Goal: Task Accomplishment & Management: Manage account settings

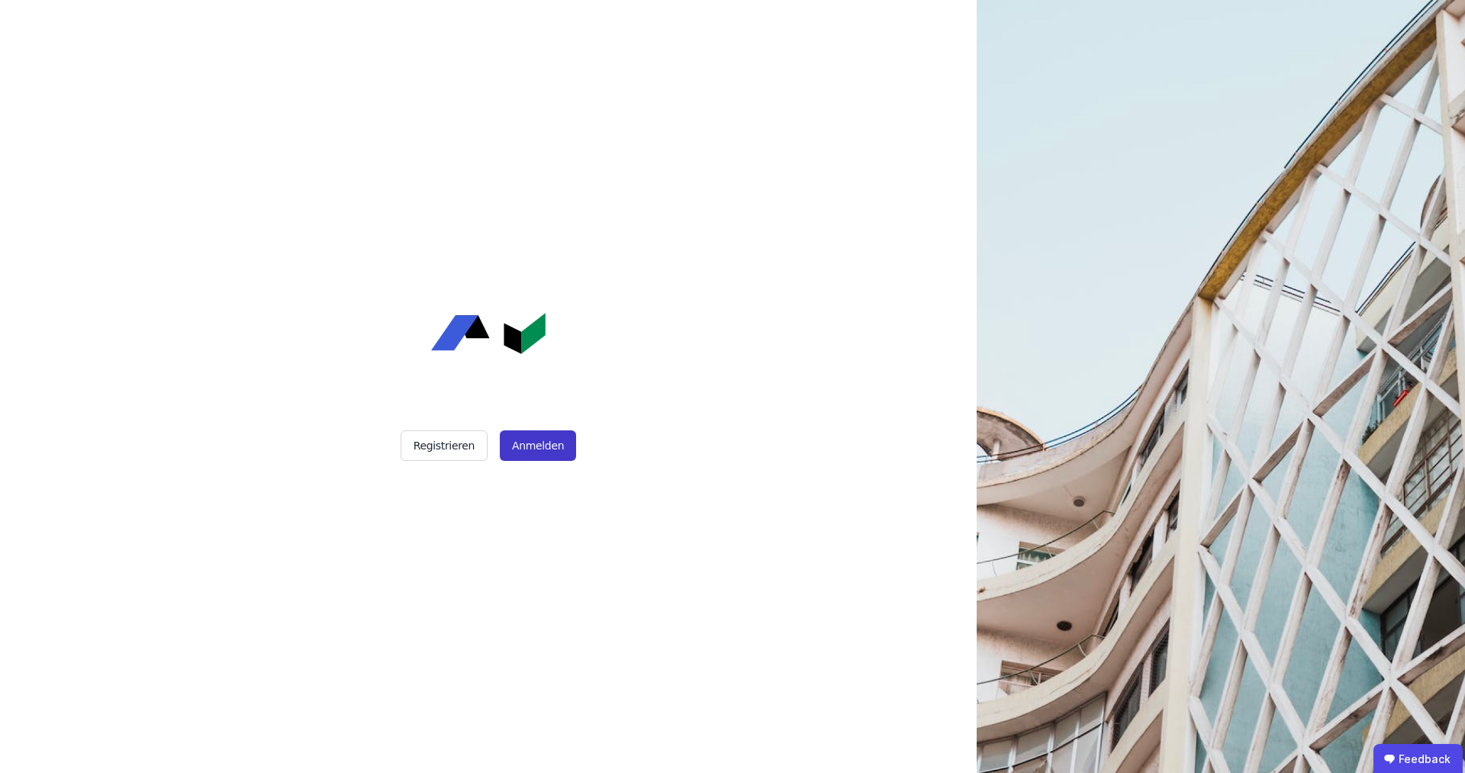
click at [520, 436] on button "Anmelden" at bounding box center [538, 445] width 76 height 31
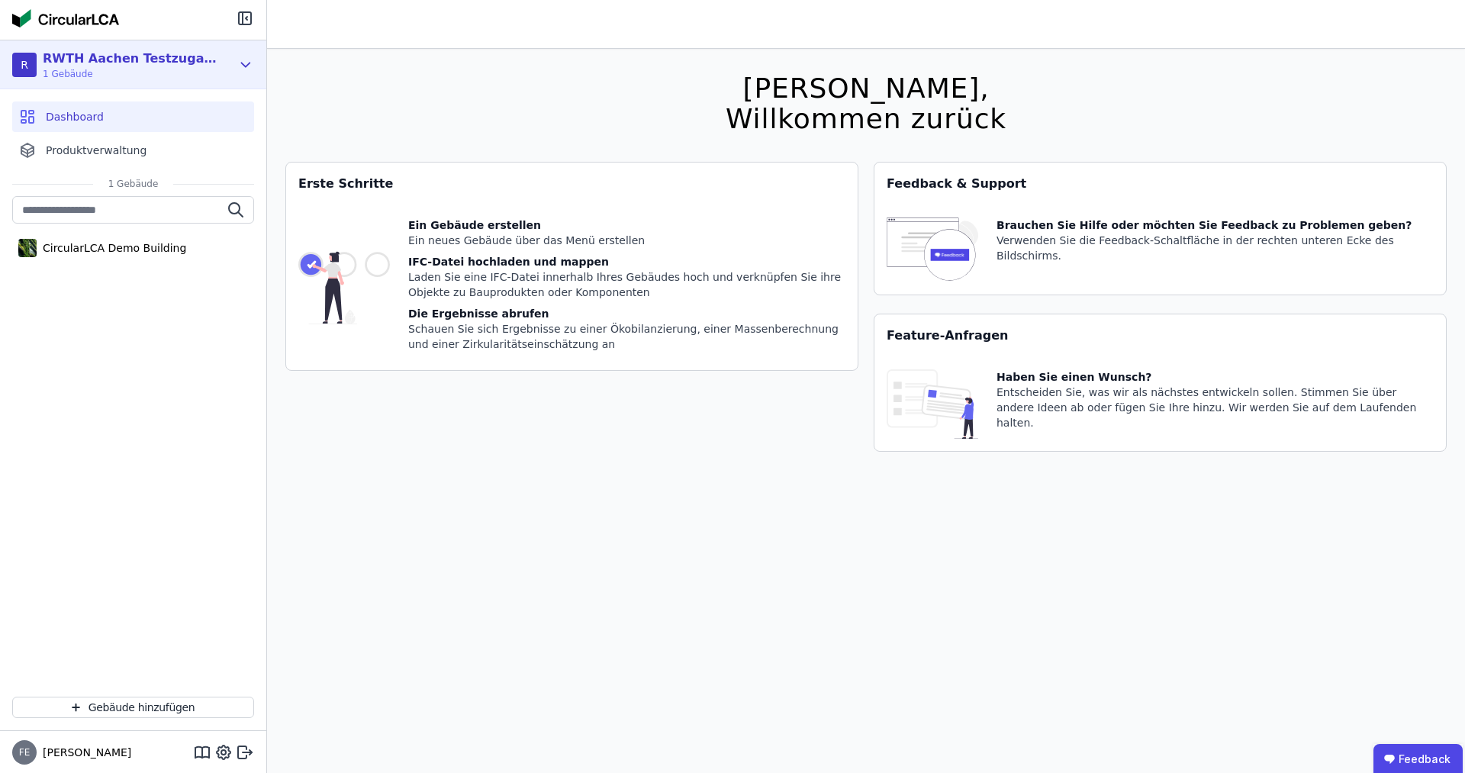
click at [244, 60] on icon at bounding box center [245, 65] width 17 height 18
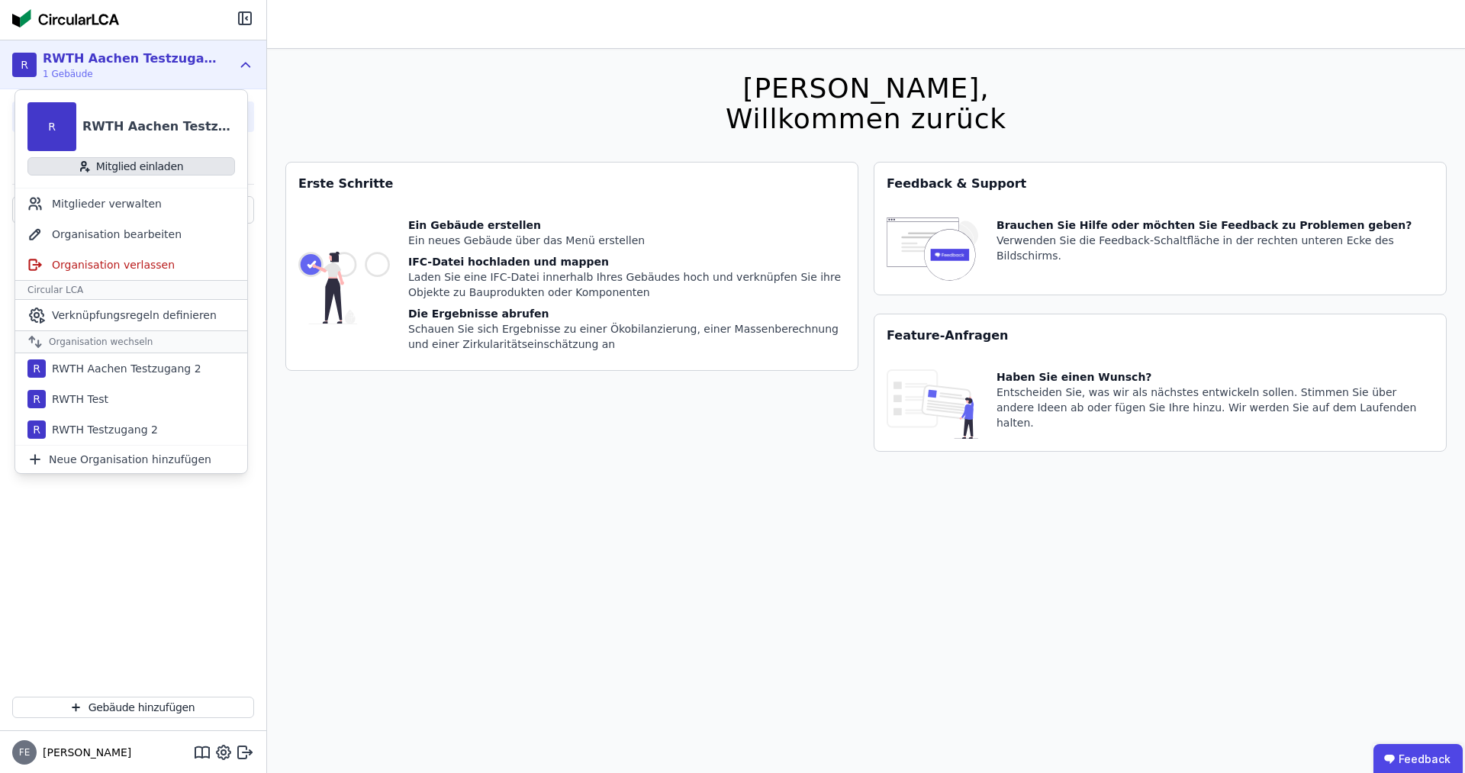
click at [200, 166] on button "Mitglied einladen" at bounding box center [131, 166] width 208 height 18
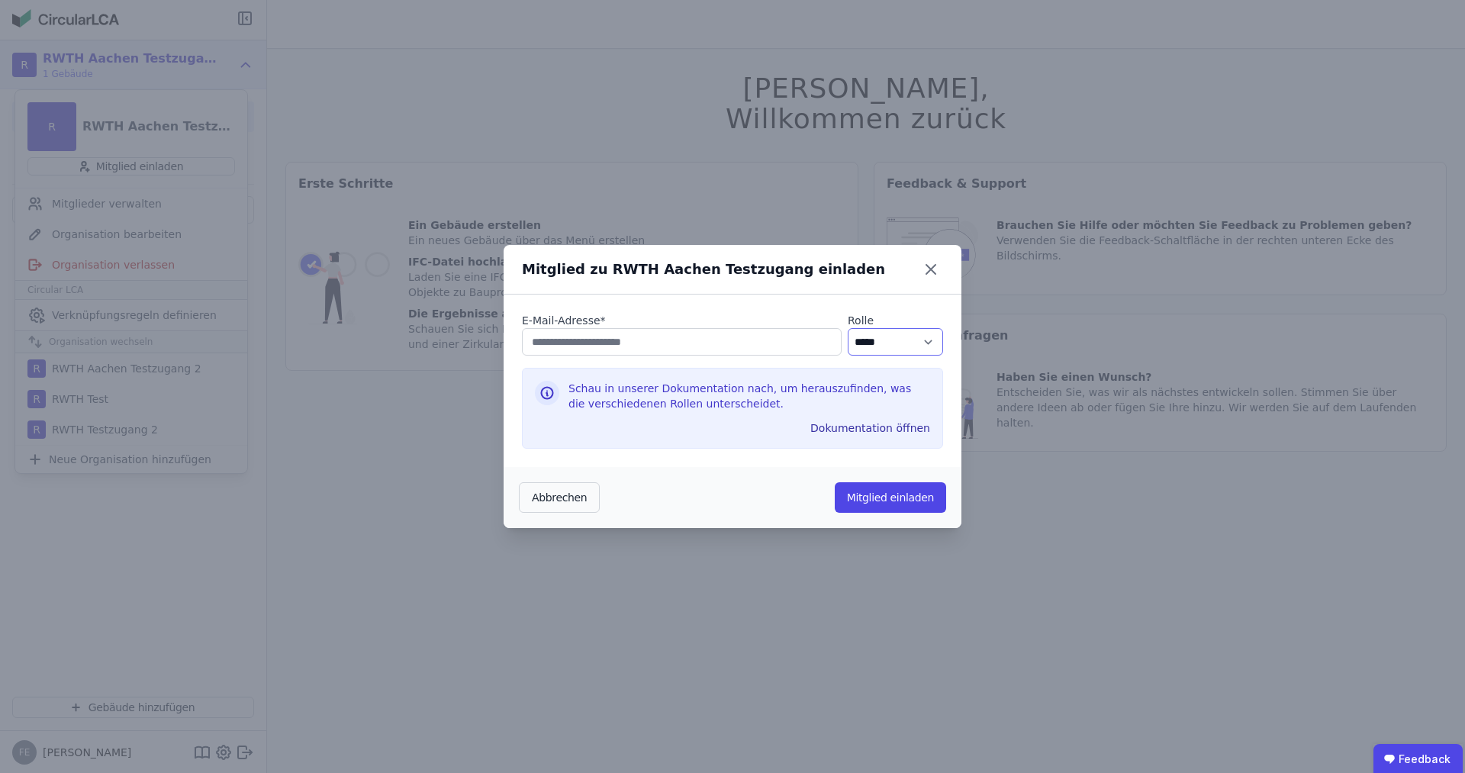
click at [848, 328] on select "********* ***** ****" at bounding box center [895, 341] width 95 height 27
select select "*"
click option "*****" at bounding box center [0, 0] width 0 height 0
click at [740, 344] on input "email" at bounding box center [682, 341] width 320 height 27
type input "**********"
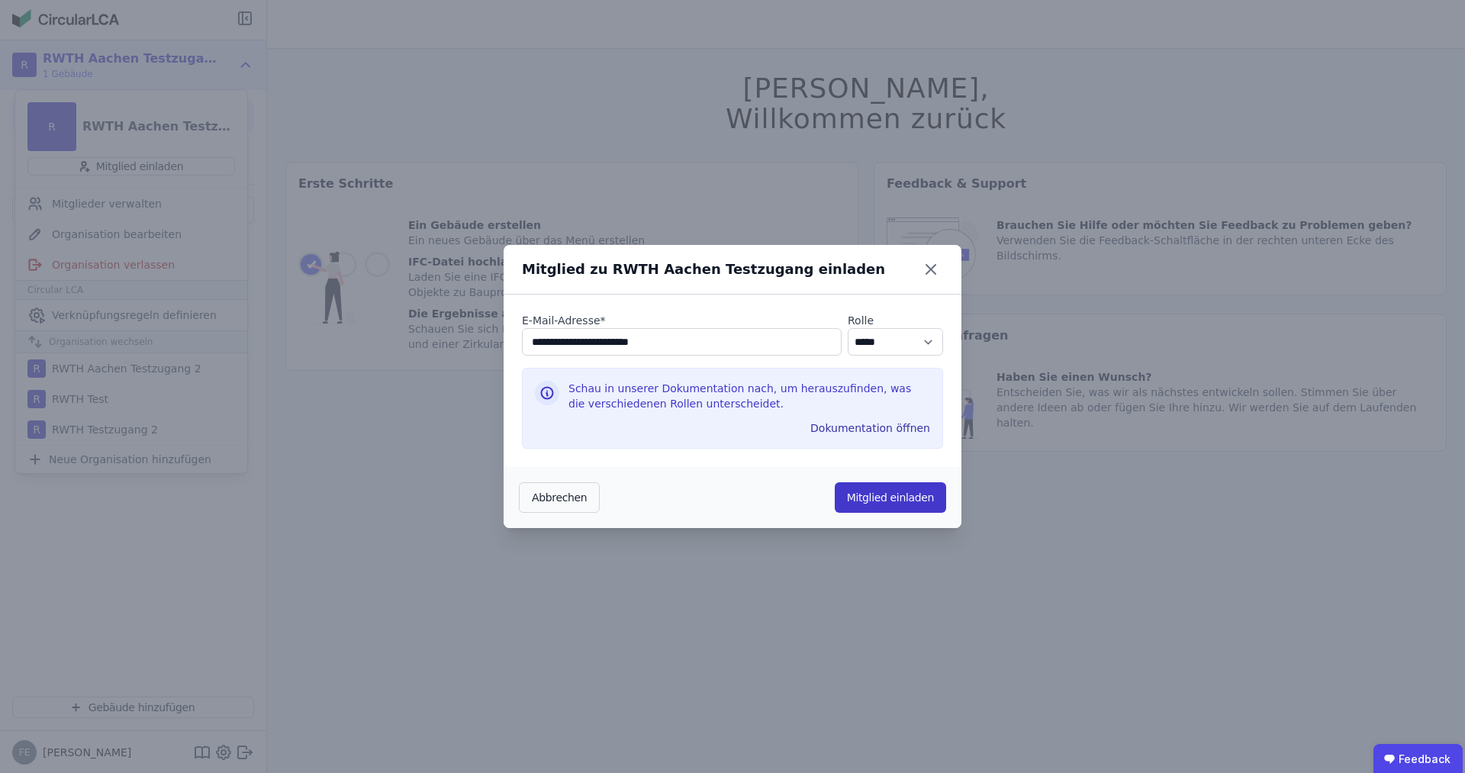
click at [906, 504] on button "Mitglied einladen" at bounding box center [890, 497] width 111 height 31
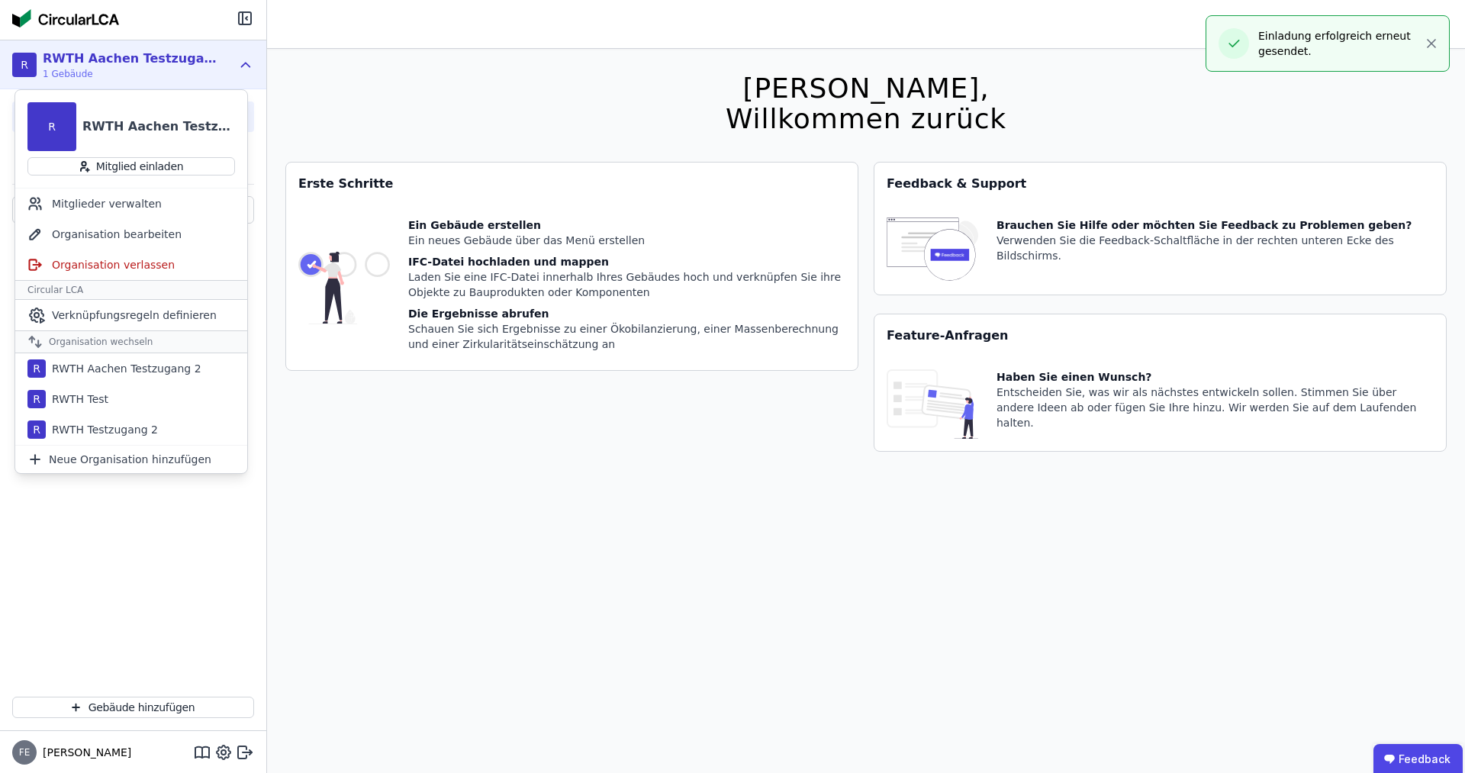
click at [324, 89] on div "[PERSON_NAME], Willkommen zurück Sie verwenden derzeit eine Beta-Version. Es kö…" at bounding box center [866, 435] width 1162 height 773
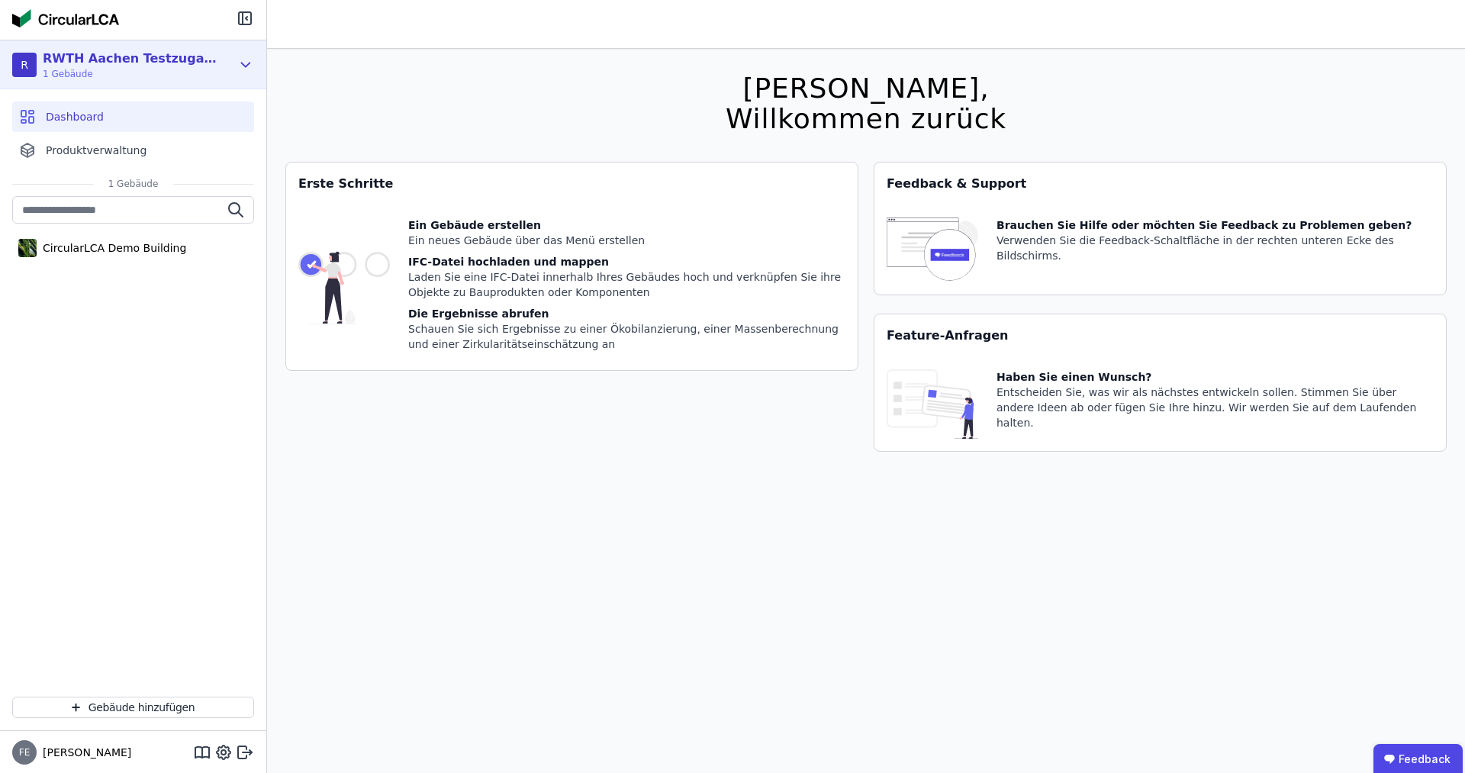
click at [249, 73] on icon at bounding box center [245, 65] width 17 height 18
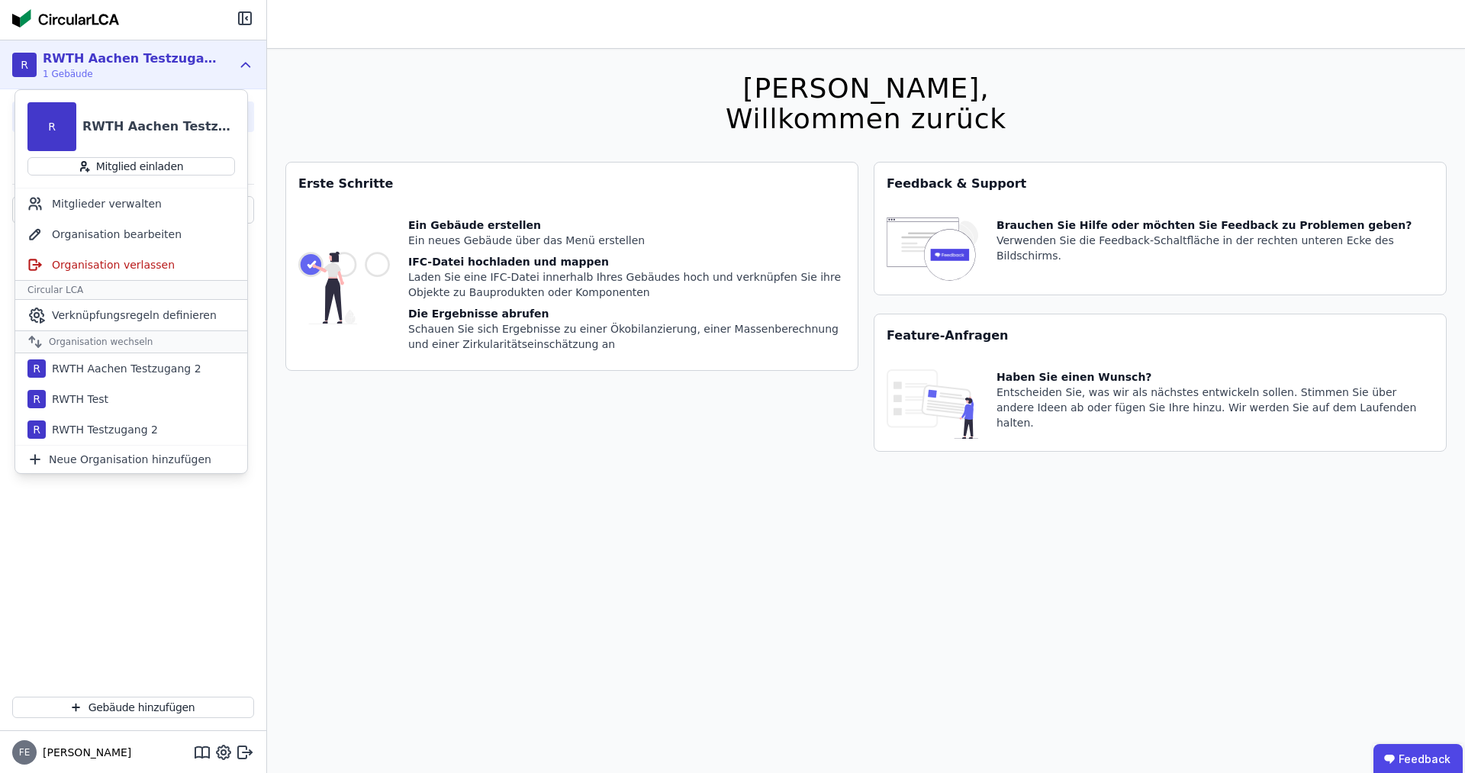
click at [249, 73] on icon at bounding box center [245, 65] width 17 height 18
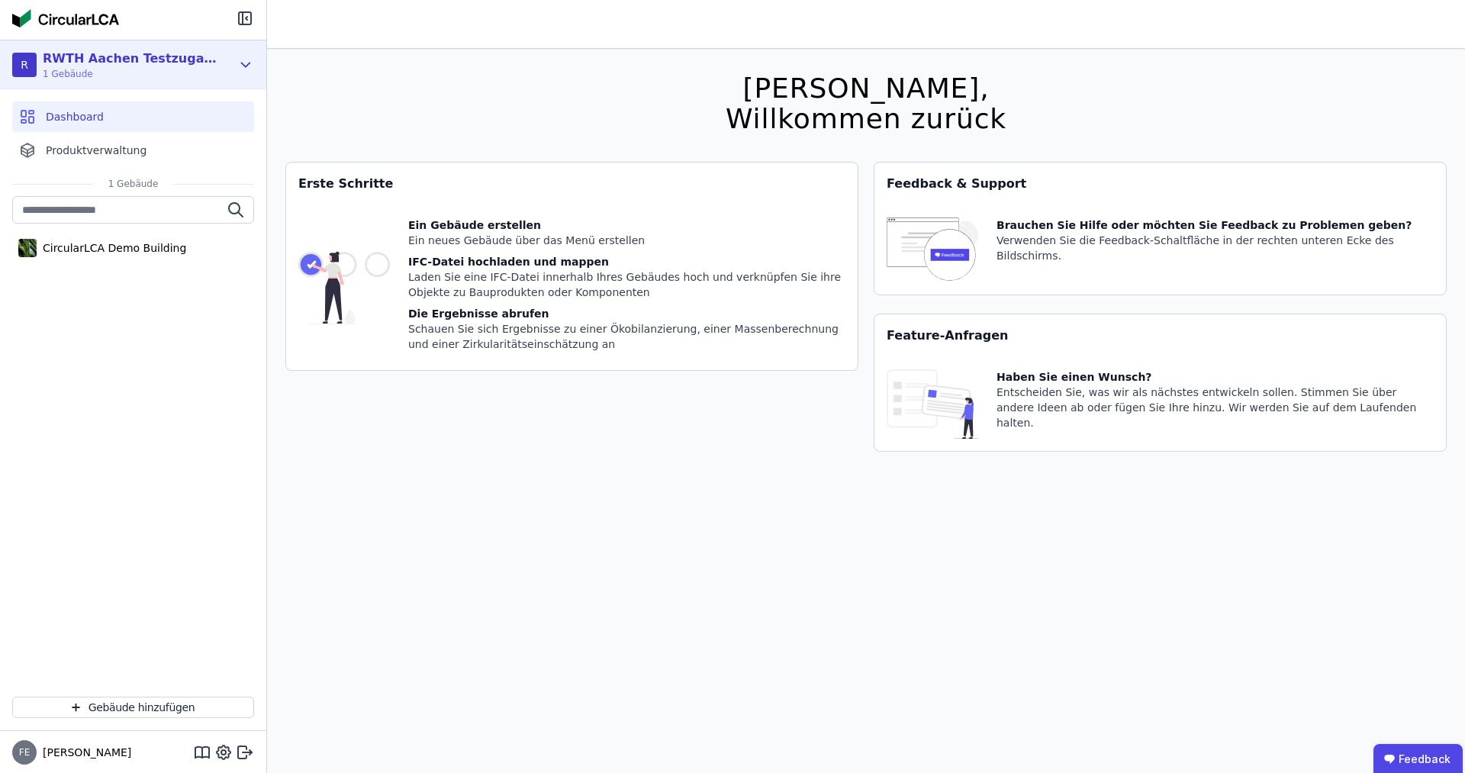
click at [249, 73] on icon at bounding box center [245, 65] width 17 height 18
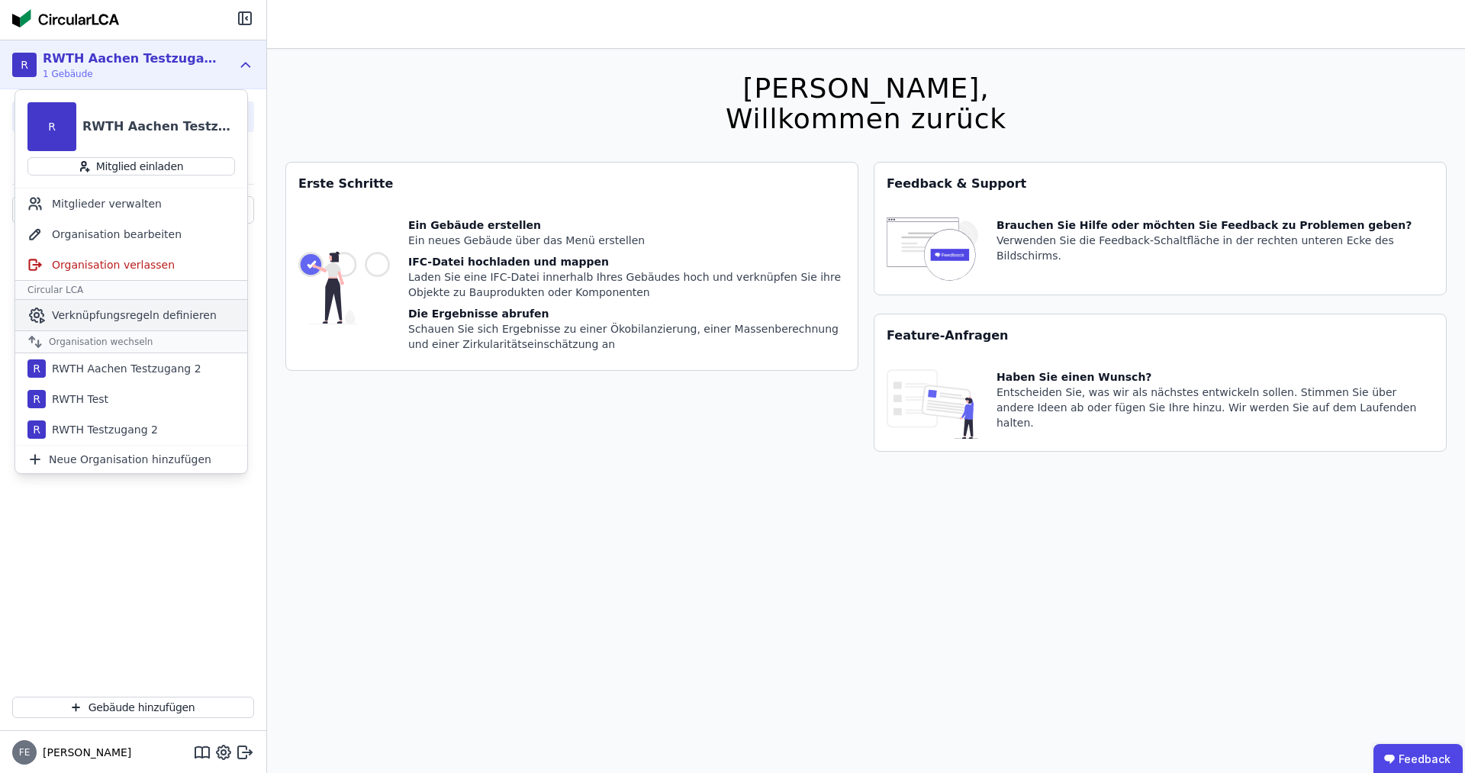
click at [174, 315] on span "Verknüpfungsregeln definieren" at bounding box center [134, 315] width 165 height 15
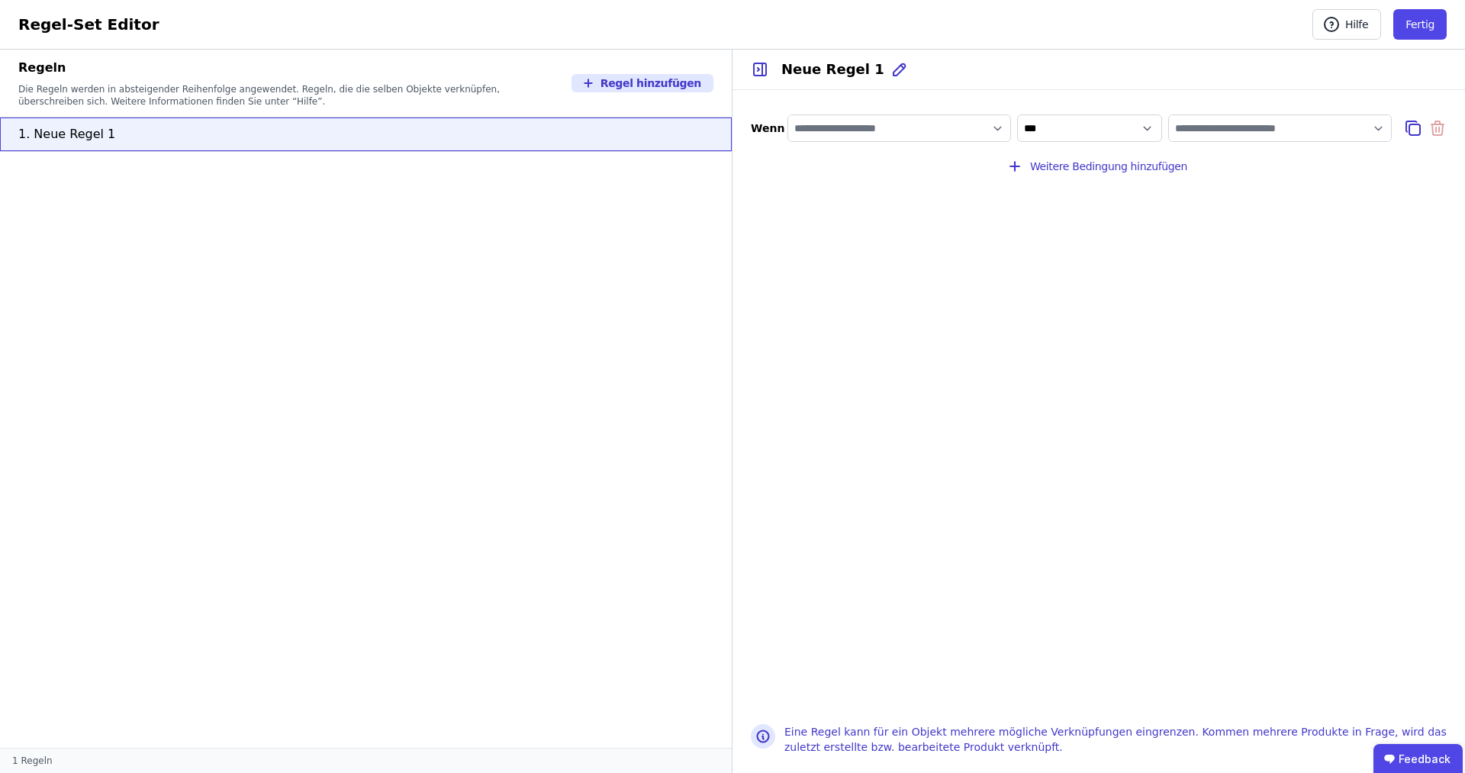
click at [1207, 139] on input "value" at bounding box center [1280, 127] width 222 height 27
click at [1033, 295] on div "**********" at bounding box center [1099, 398] width 733 height 616
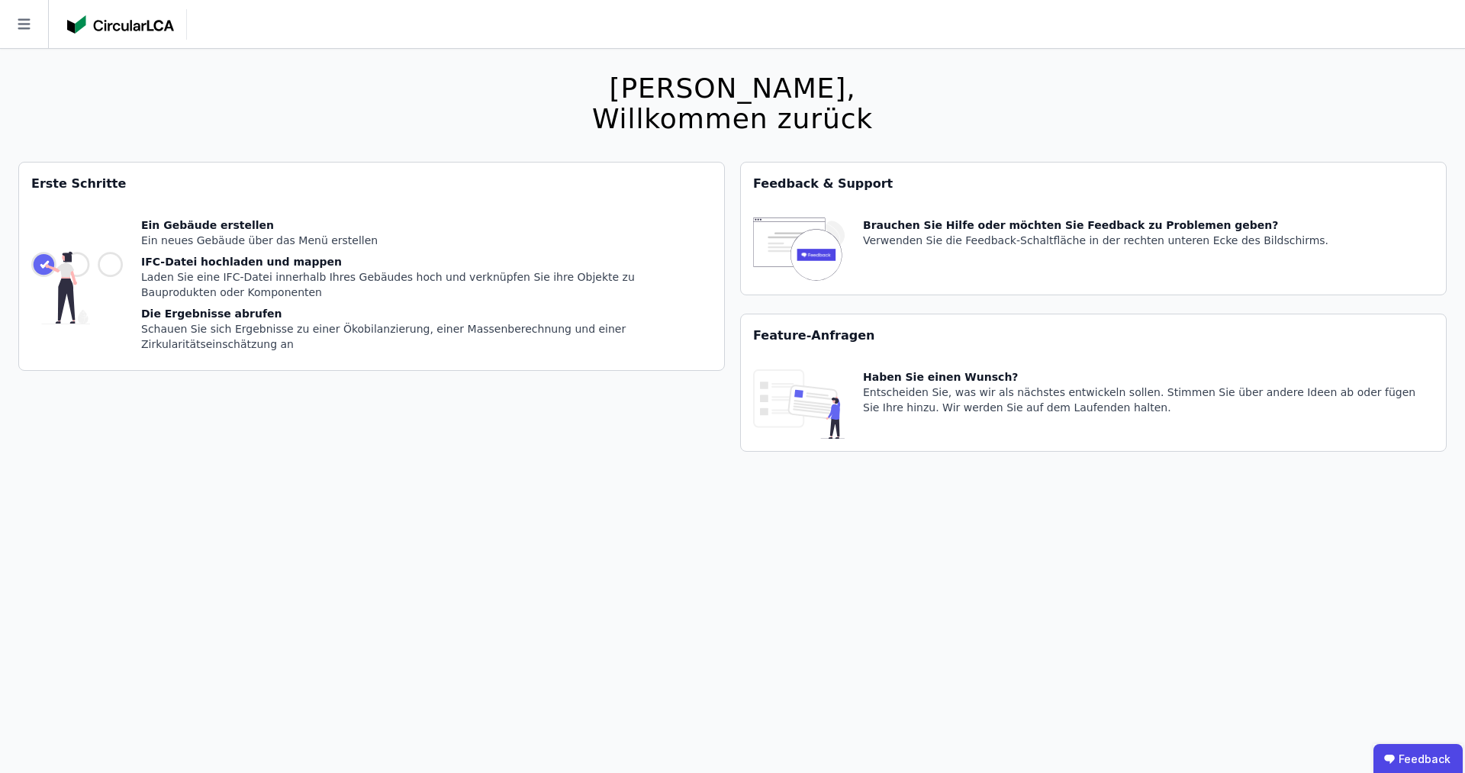
click at [124, 34] on div at bounding box center [127, 24] width 120 height 31
click at [14, 31] on icon at bounding box center [24, 24] width 48 height 48
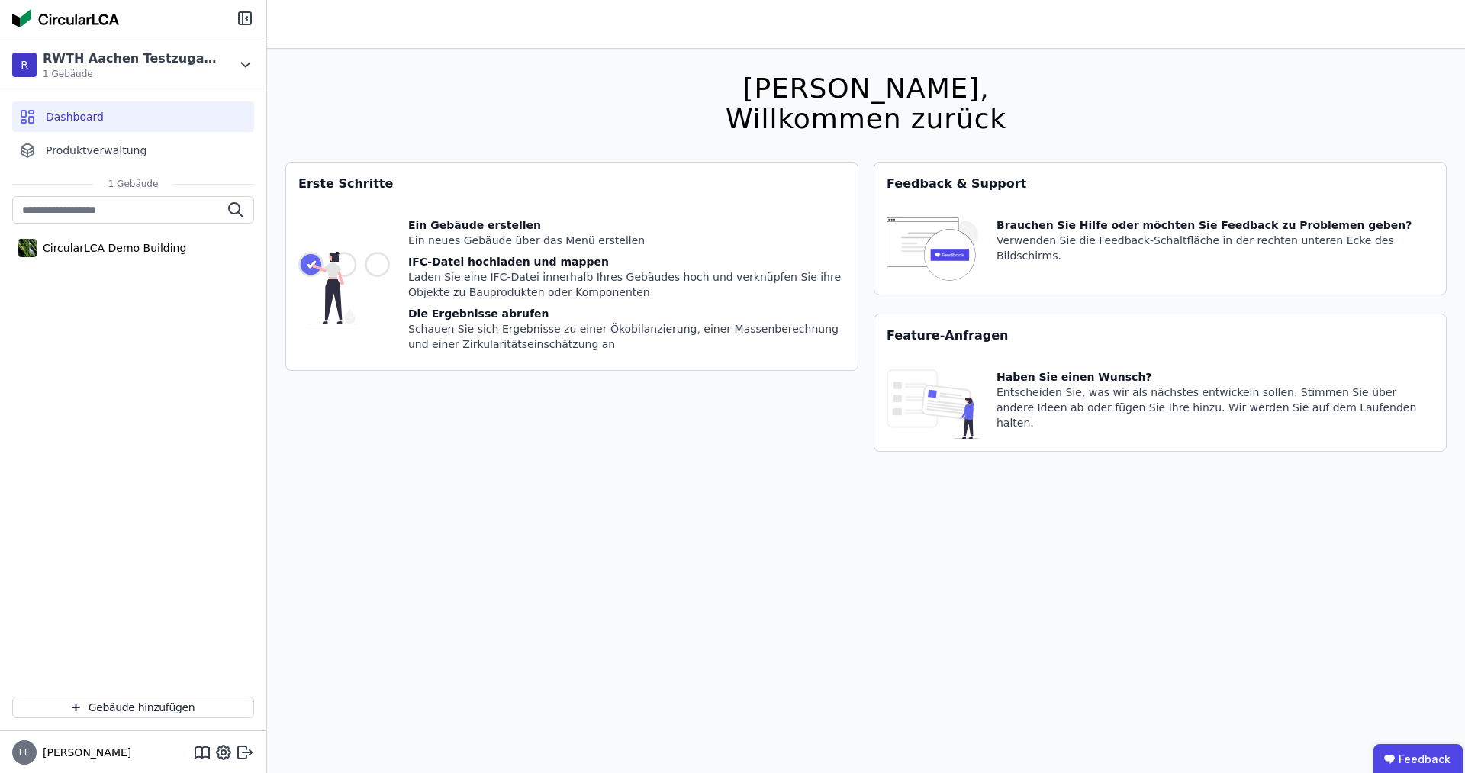
click at [50, 20] on img at bounding box center [65, 18] width 107 height 18
click at [218, 755] on icon at bounding box center [224, 753] width 14 height 14
select select "*"
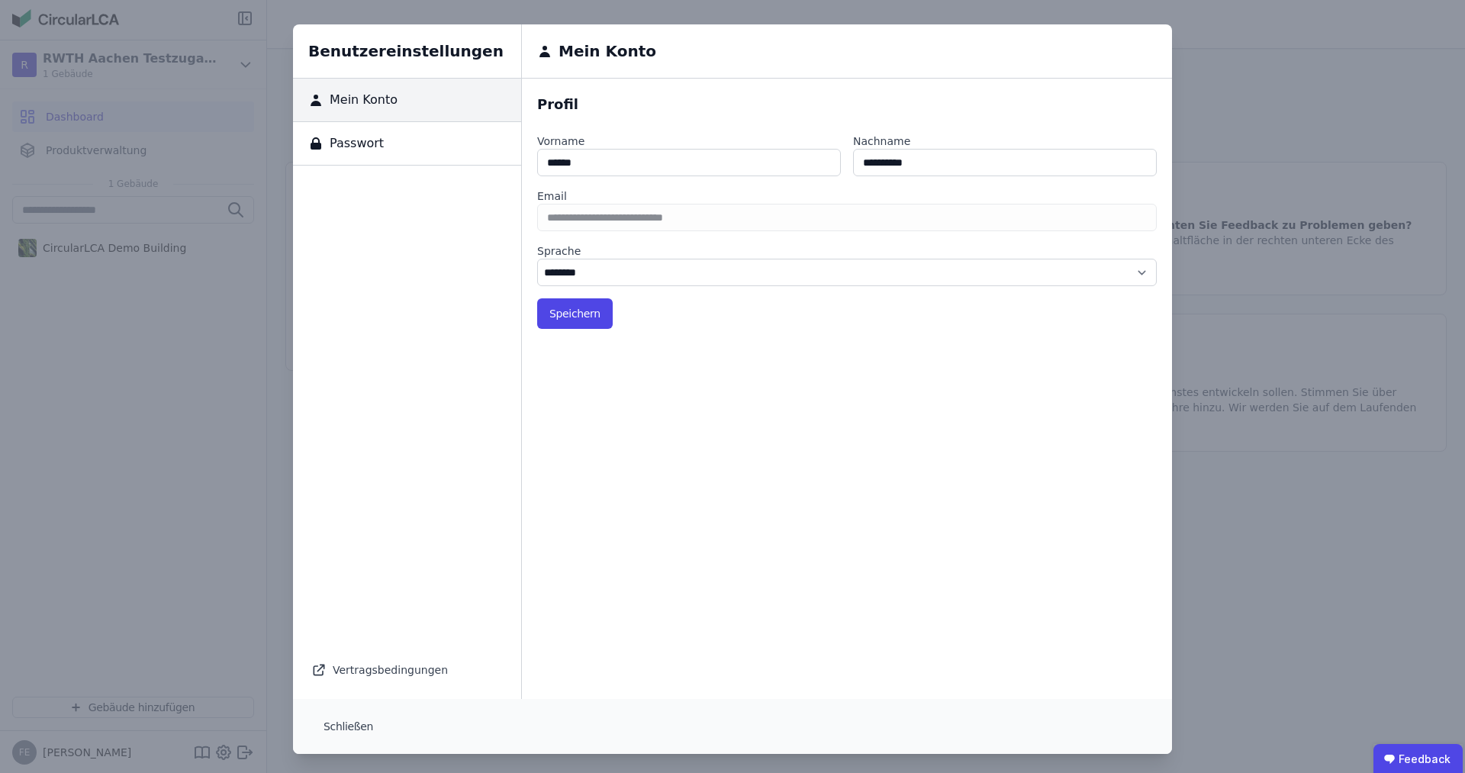
click at [390, 150] on div "Passwort" at bounding box center [407, 144] width 228 height 44
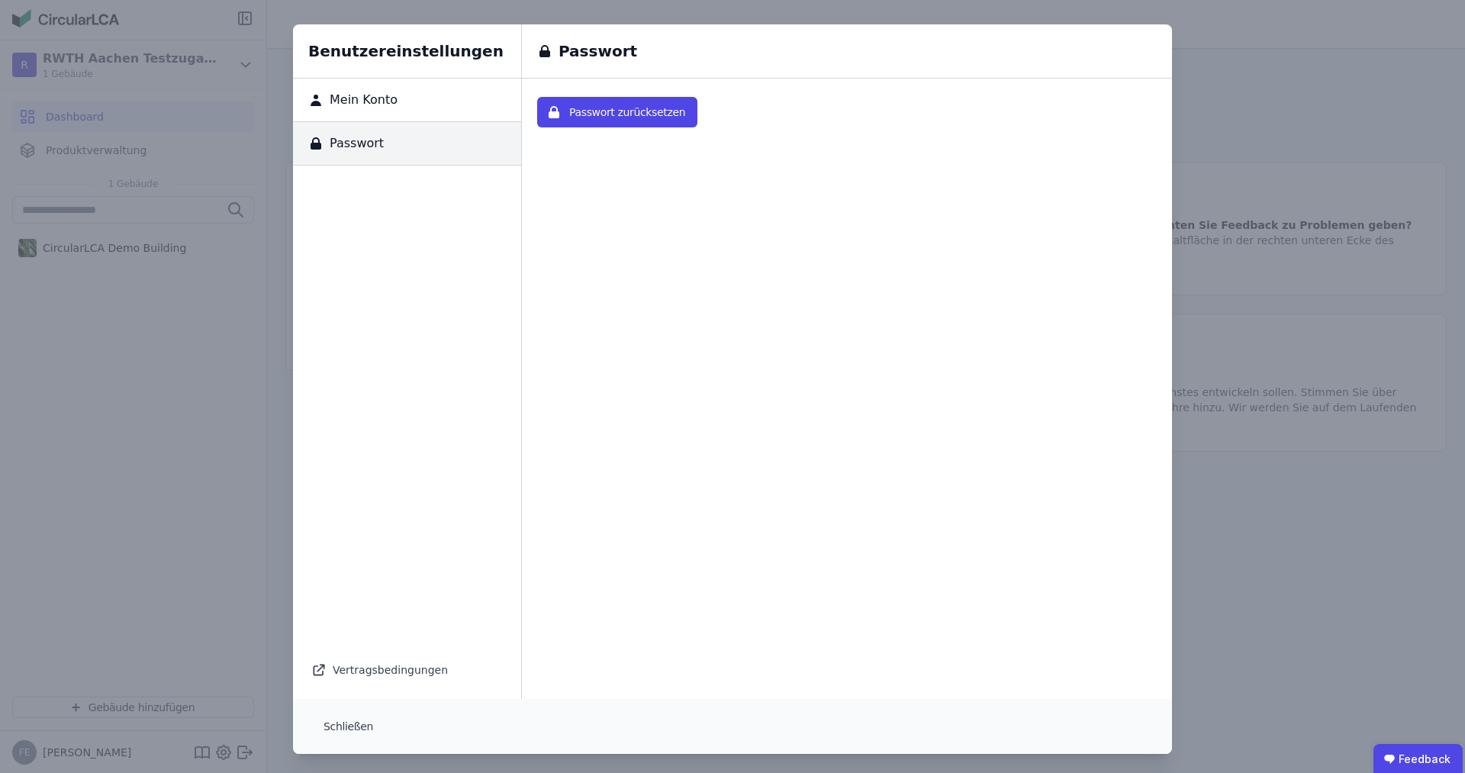
click at [120, 346] on div "Benutzereinstellungen Mein Konto Passwort Vertragsbedingungen Passwort Passwort…" at bounding box center [732, 389] width 1465 height 778
click at [348, 53] on h6 "Benutzereinstellungen" at bounding box center [407, 51] width 228 height 54
click at [364, 727] on button "Schließen" at bounding box center [348, 726] width 74 height 31
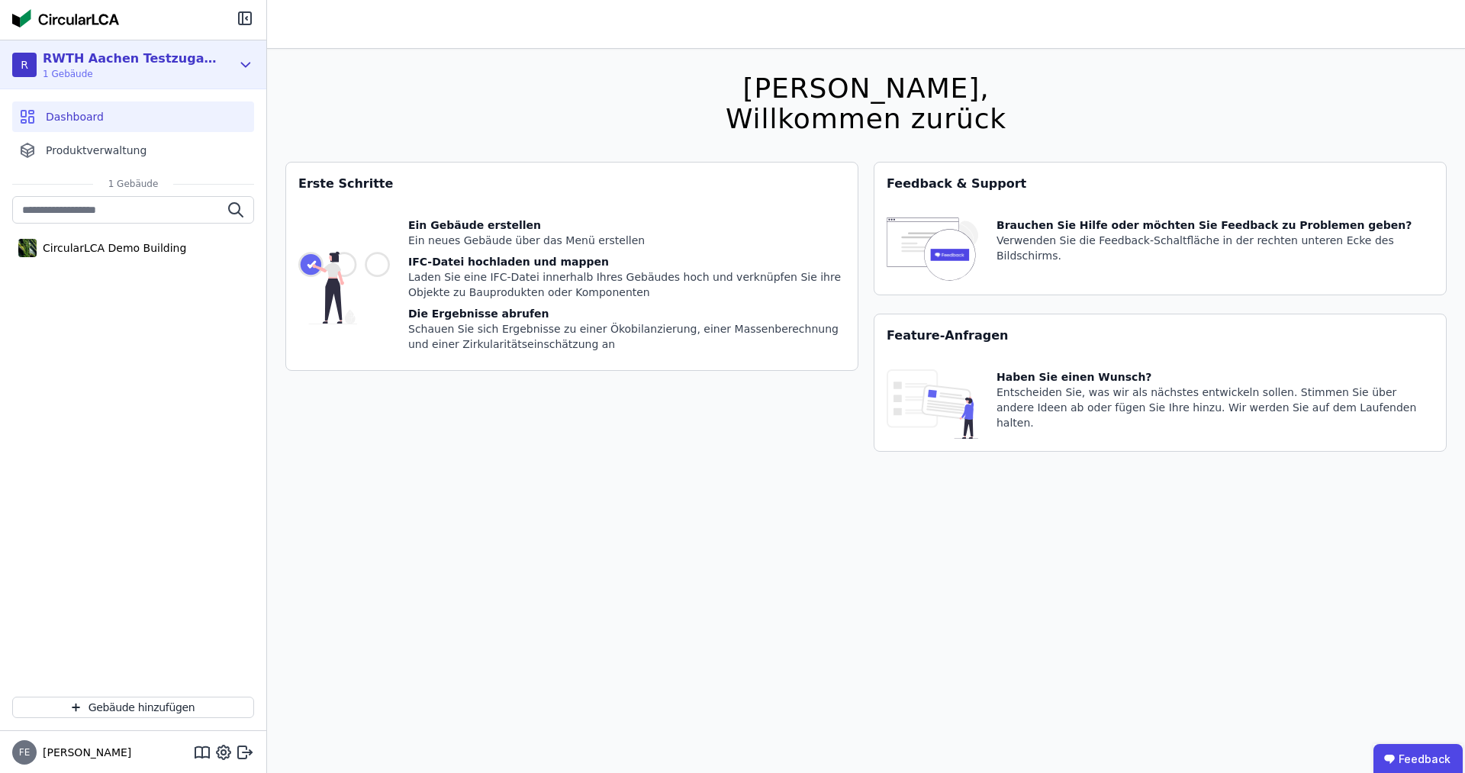
click at [248, 64] on icon at bounding box center [246, 65] width 8 height 4
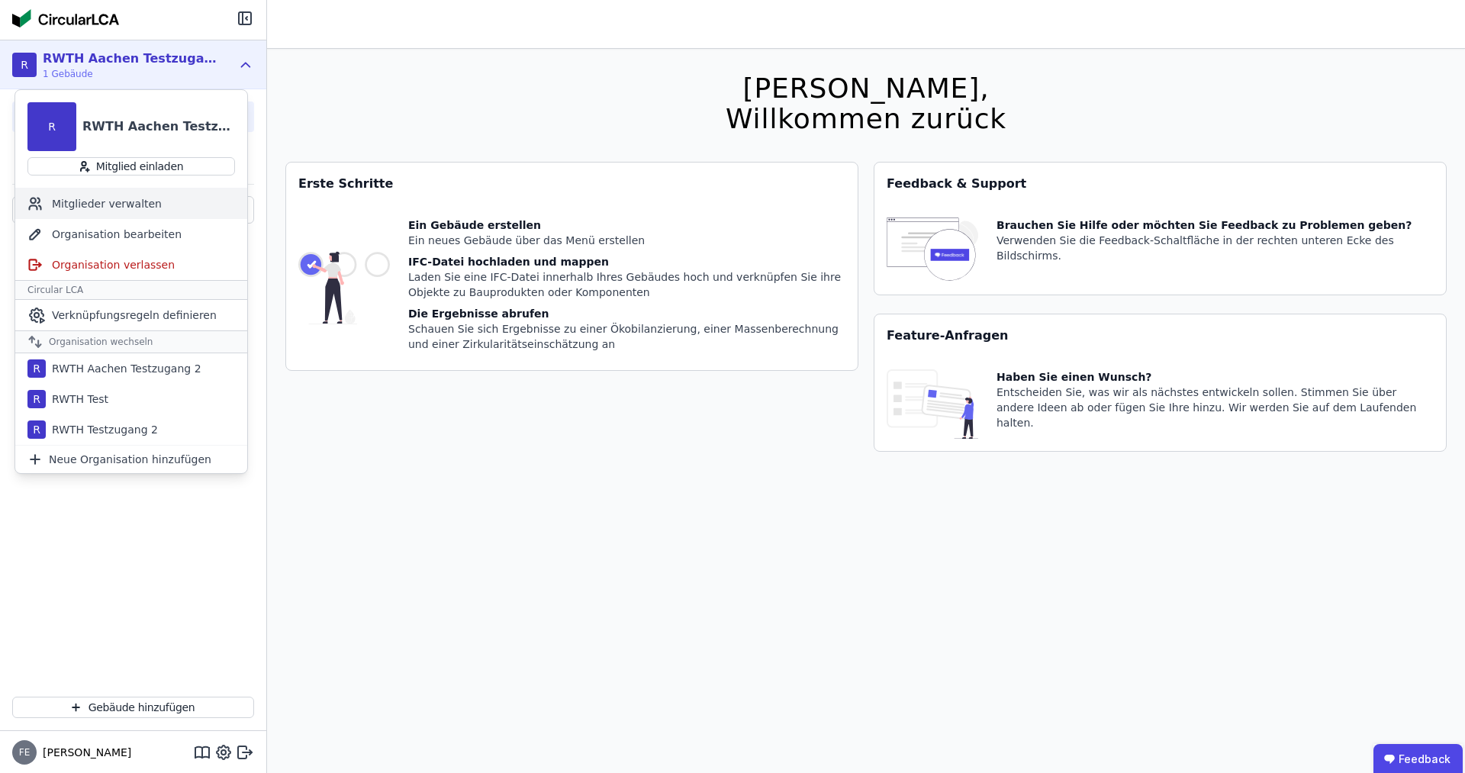
click at [144, 203] on div "Mitglieder verwalten" at bounding box center [131, 204] width 232 height 31
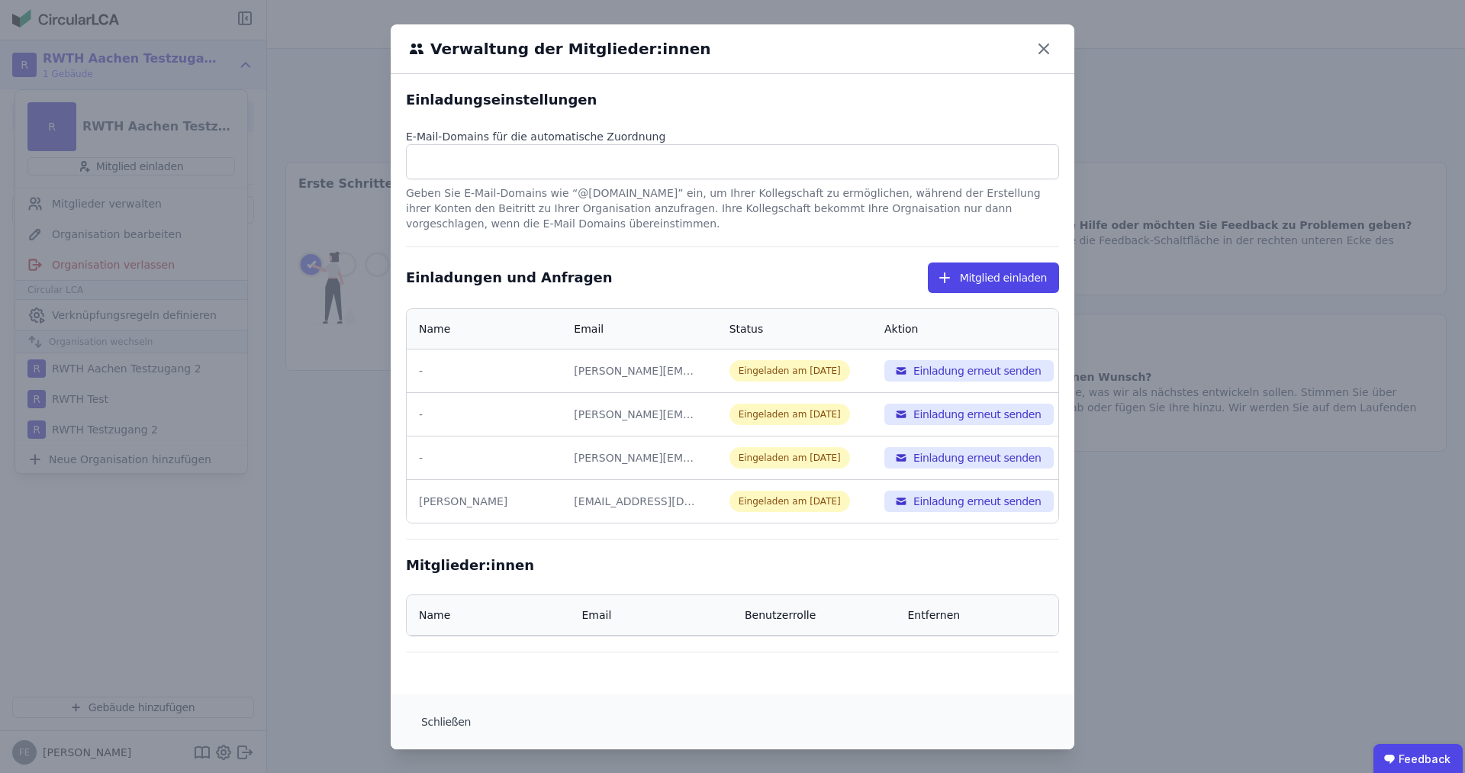
select select "*"
click at [692, 156] on input at bounding box center [732, 162] width 633 height 24
drag, startPoint x: 444, startPoint y: 504, endPoint x: 452, endPoint y: 501, distance: 8.2
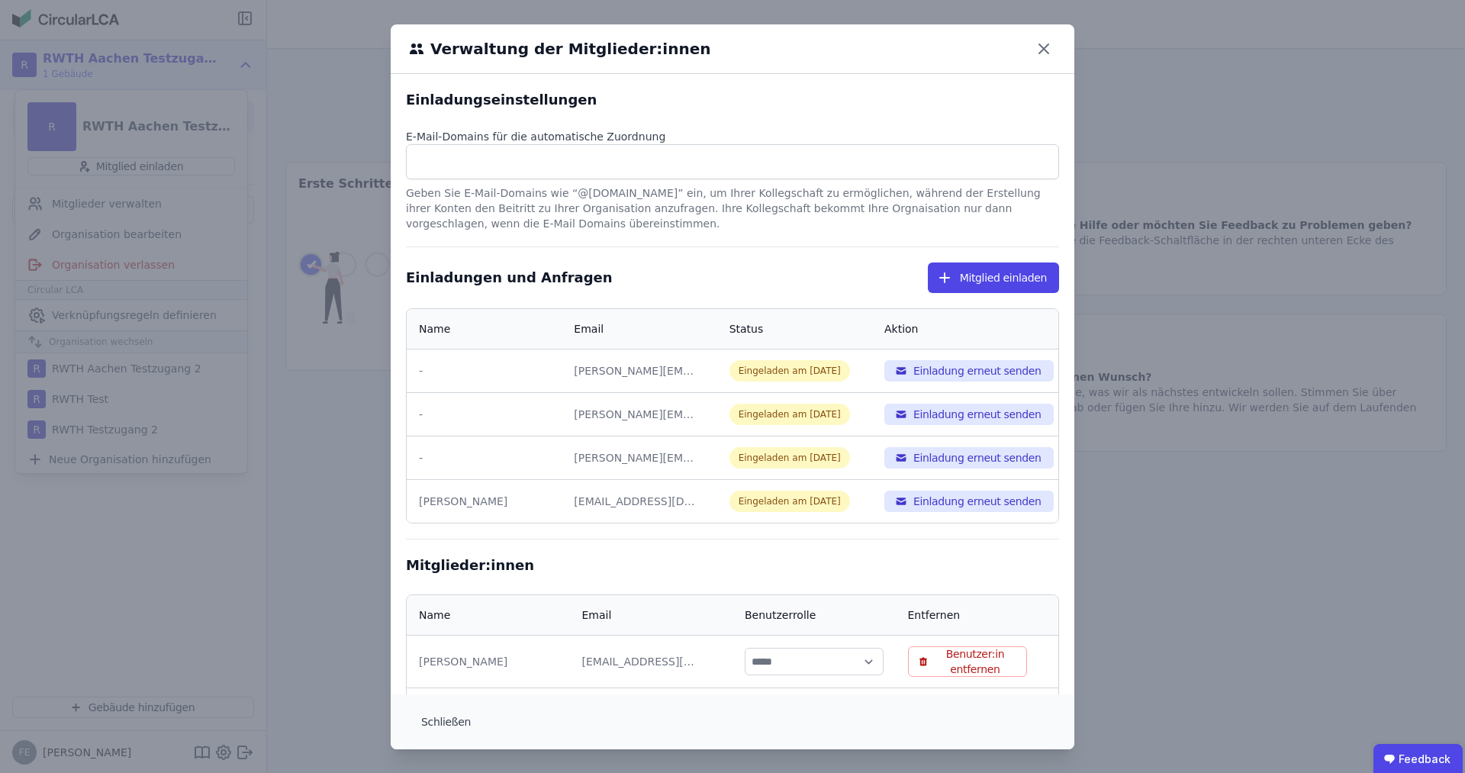
click at [445, 503] on div "[PERSON_NAME]" at bounding box center [484, 501] width 131 height 15
click at [611, 501] on div "[EMAIL_ADDRESS][DOMAIN_NAME]" at bounding box center [635, 501] width 122 height 15
click at [1001, 271] on button "Mitglied einladen" at bounding box center [993, 278] width 131 height 31
select select "*"
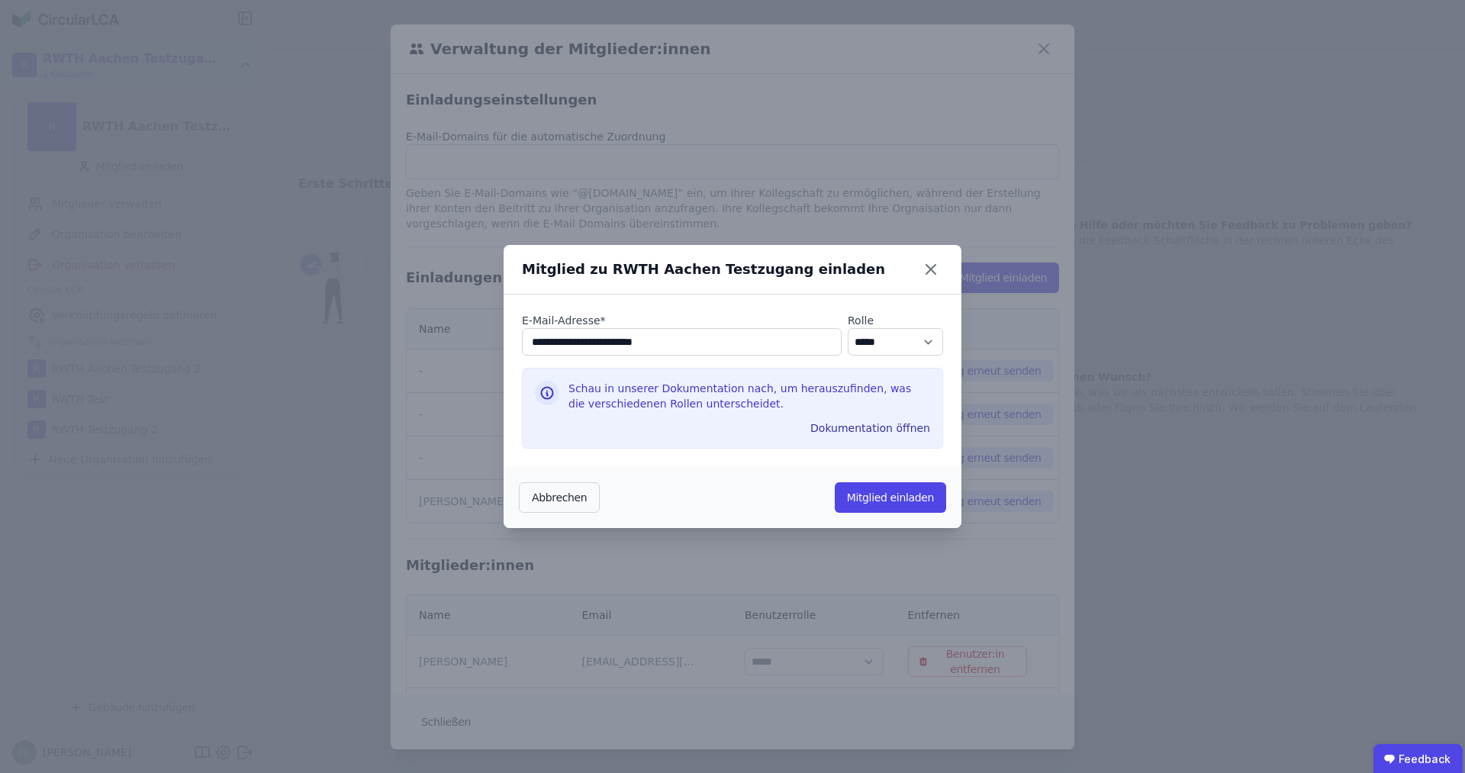
type input "**********"
click at [848, 328] on select "********* ***** ****" at bounding box center [895, 341] width 95 height 27
select select "*"
click option "*****" at bounding box center [0, 0] width 0 height 0
click at [930, 496] on button "Mitglied einladen" at bounding box center [890, 497] width 111 height 31
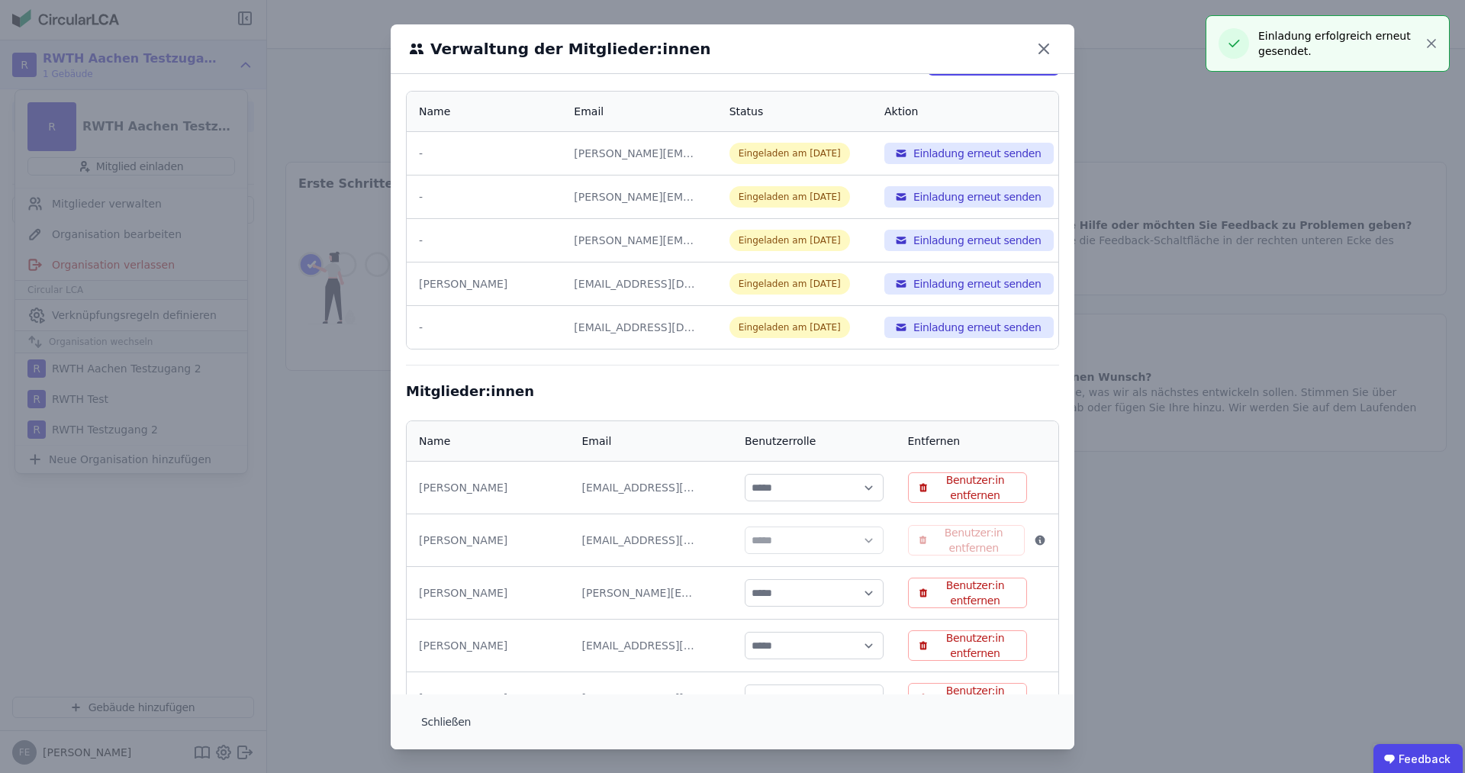
scroll to position [279, 0]
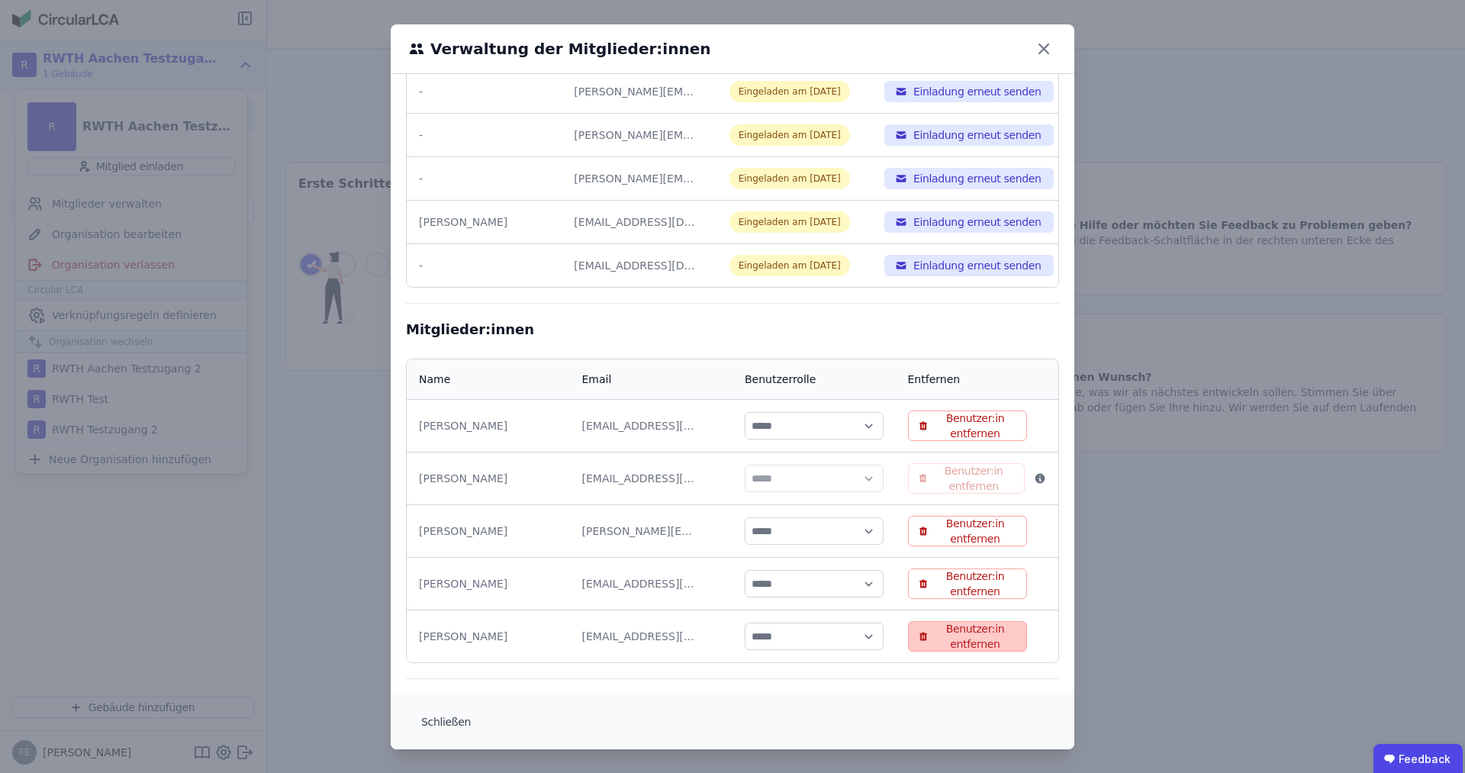
click at [951, 640] on button "Benutzer:in entfernen" at bounding box center [968, 636] width 120 height 31
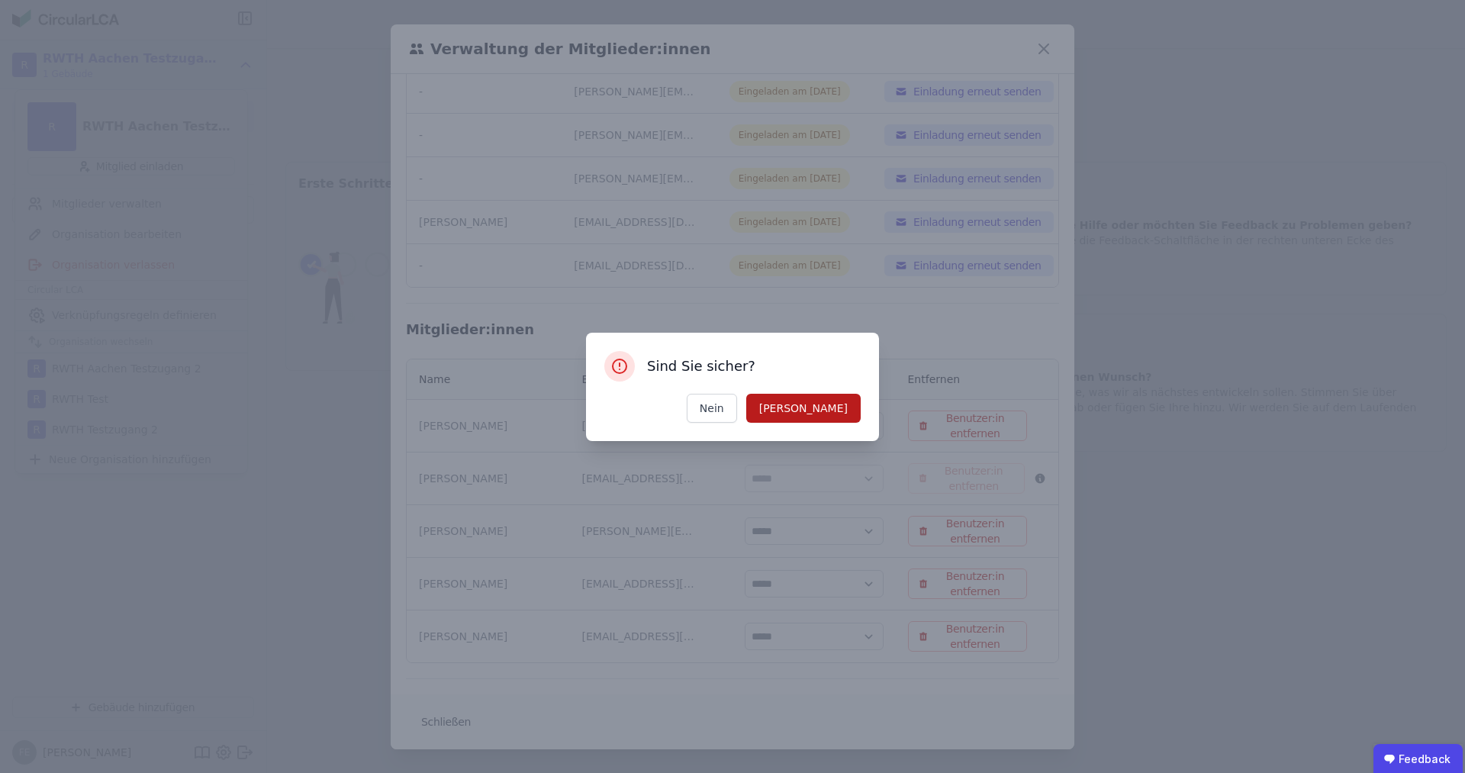
click at [841, 414] on button "[PERSON_NAME]" at bounding box center [803, 408] width 114 height 29
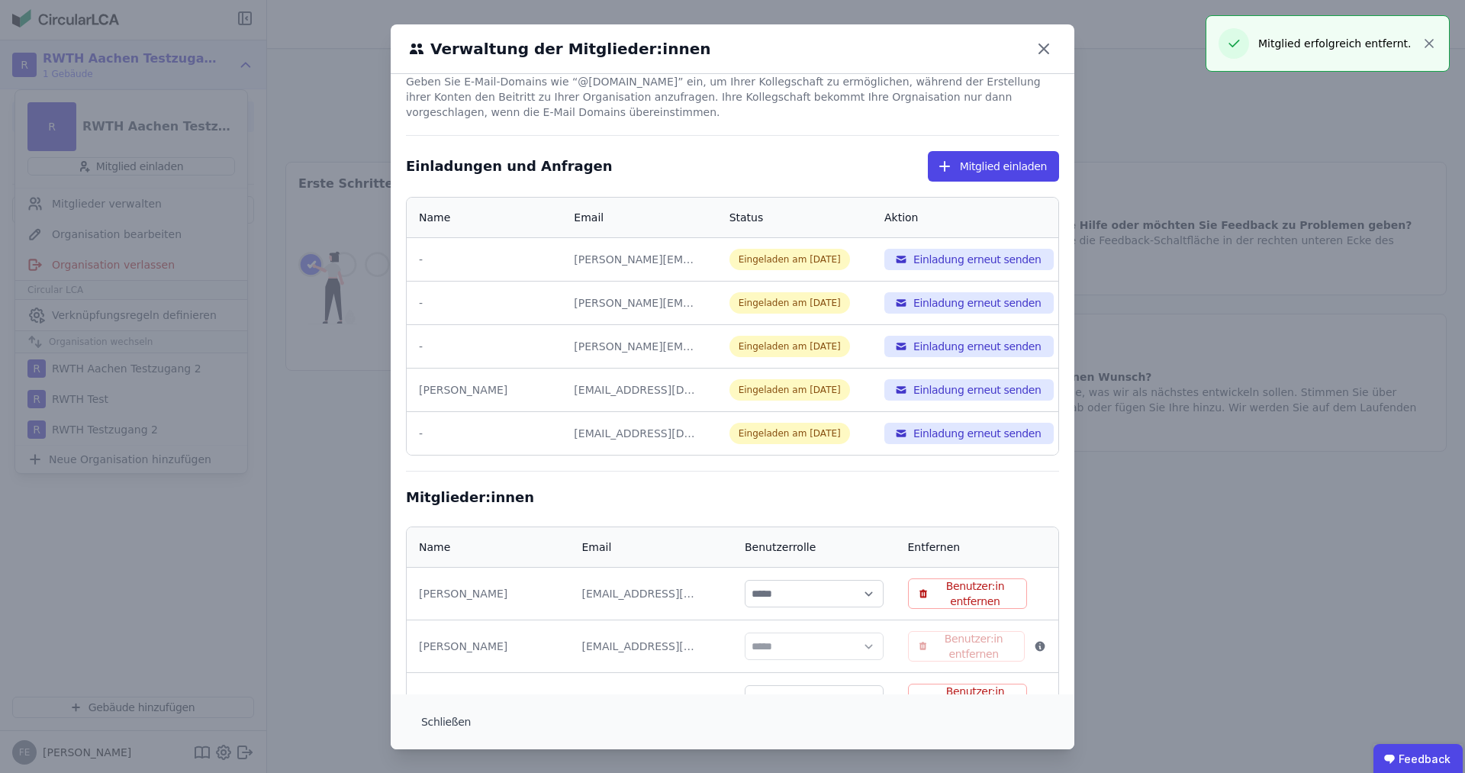
scroll to position [0, 0]
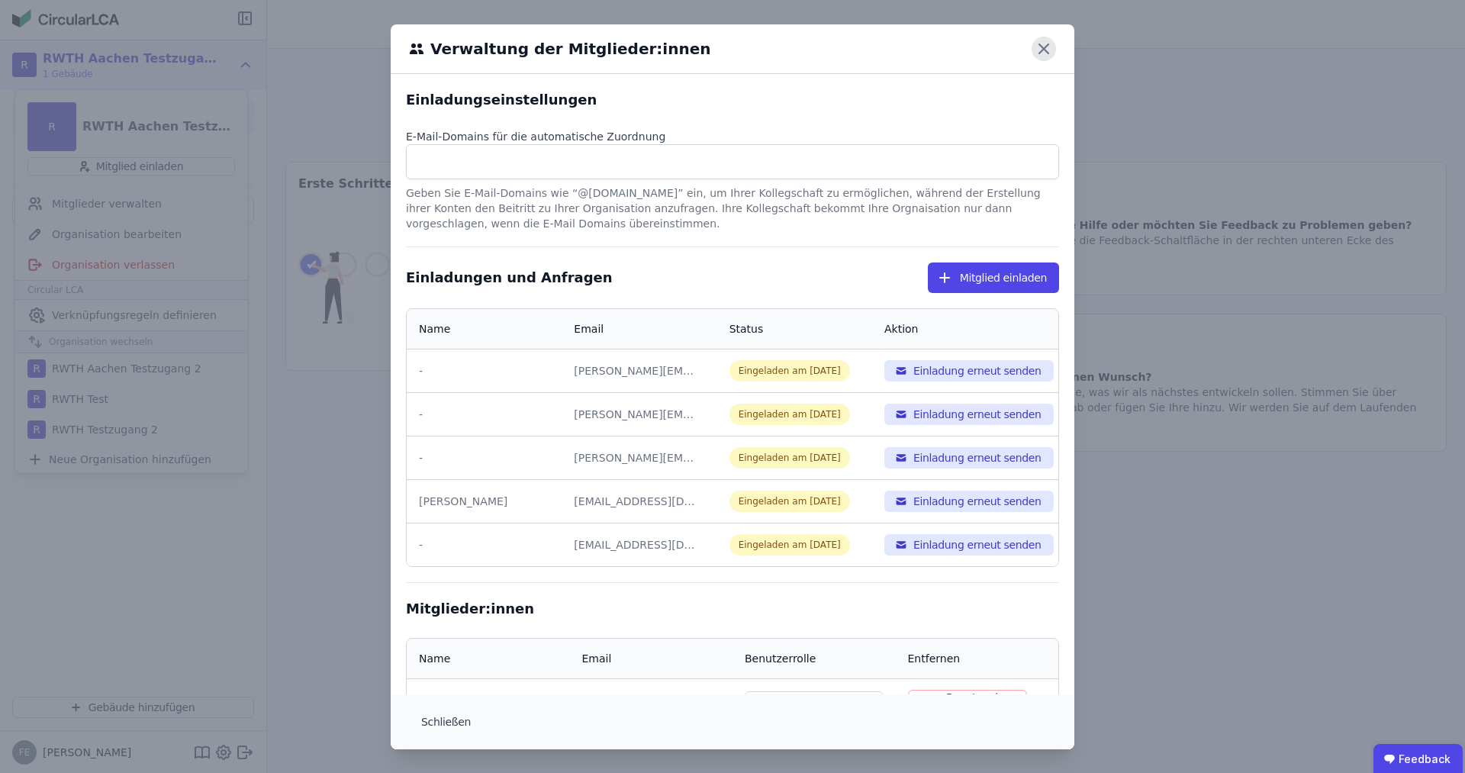
click at [1049, 53] on icon at bounding box center [1043, 48] width 9 height 9
